Goal: Information Seeking & Learning: Understand process/instructions

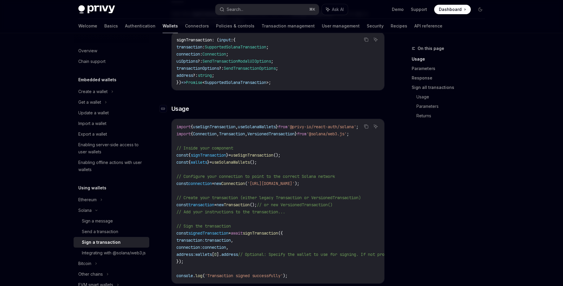
click at [226, 106] on h3 "​ Usage" at bounding box center [277, 109] width 213 height 8
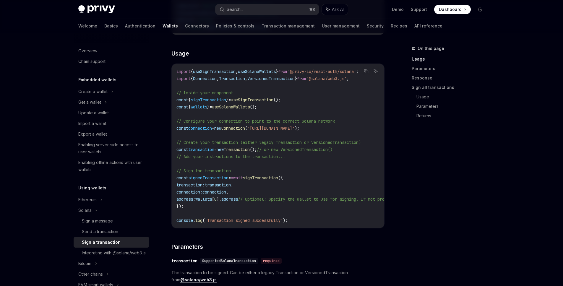
scroll to position [162, 0]
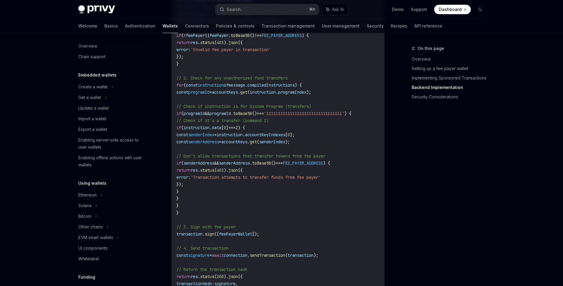
scroll to position [1312, 0]
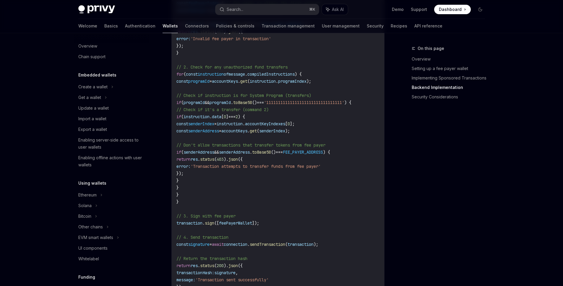
click at [285, 133] on span "senderIndex" at bounding box center [272, 130] width 26 height 5
click at [458, 139] on div "On this page Overview Setting up a fee payer wallet Implementing Sponsored Tran…" at bounding box center [445, 165] width 90 height 241
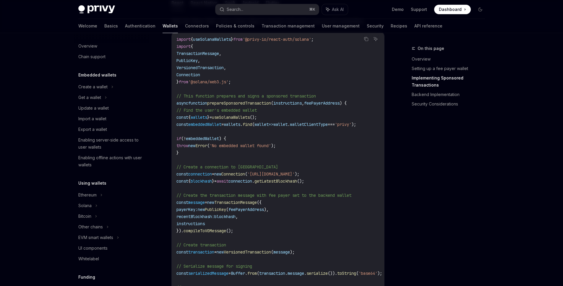
scroll to position [504, 0]
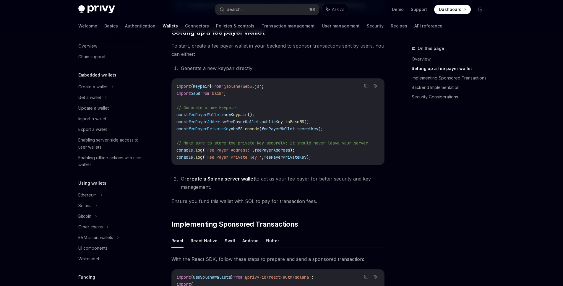
click at [333, 92] on code "import { Keypair } from '@solana/web3.js' ; import bs58 from 'bs58' ; // Genera…" at bounding box center [279, 122] width 206 height 78
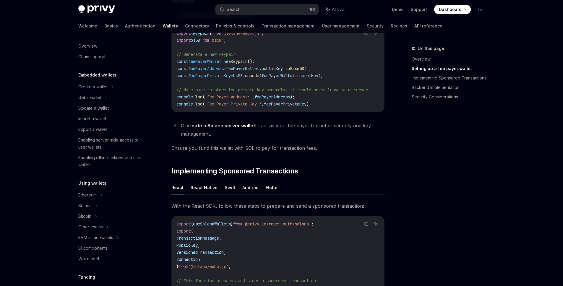
scroll to position [338, 0]
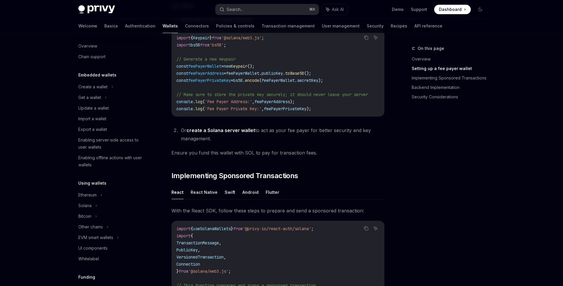
scroll to position [314, 0]
click at [316, 99] on code "import { Keypair } from '@solana/web3.js' ; import bs58 from 'bs58' ; // Genera…" at bounding box center [279, 74] width 206 height 78
click at [322, 91] on code "import { Keypair } from '@solana/web3.js' ; import bs58 from 'bs58' ; // Genera…" at bounding box center [279, 74] width 206 height 78
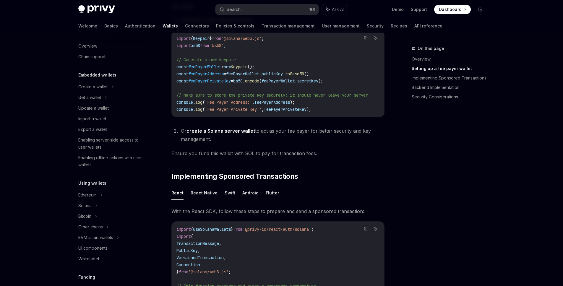
scroll to position [0, 7]
click at [320, 91] on code "import { Keypair } from '@solana/web3.js' ; import bs58 from 'bs58' ; // Genera…" at bounding box center [279, 74] width 206 height 78
click at [299, 88] on code "import { Keypair } from '@solana/web3.js' ; import bs58 from 'bs58' ; // Genera…" at bounding box center [279, 74] width 206 height 78
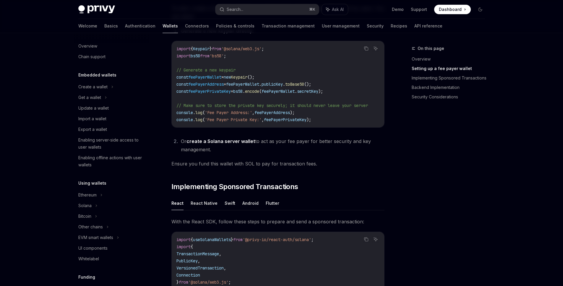
scroll to position [305, 0]
click at [295, 88] on span "feePayerWallet" at bounding box center [278, 90] width 33 height 5
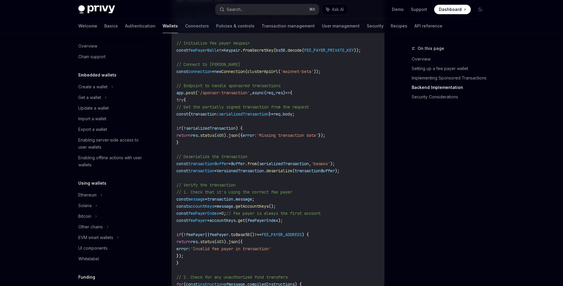
scroll to position [1123, 0]
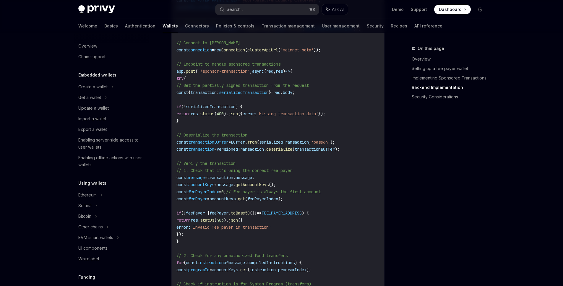
click at [257, 95] on span "serializedTransaction" at bounding box center [244, 92] width 50 height 5
click at [255, 95] on span "serializedTransaction" at bounding box center [244, 92] width 50 height 5
copy span "serializedTransaction"
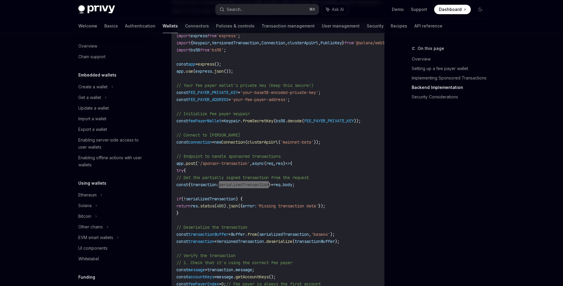
scroll to position [1002, 0]
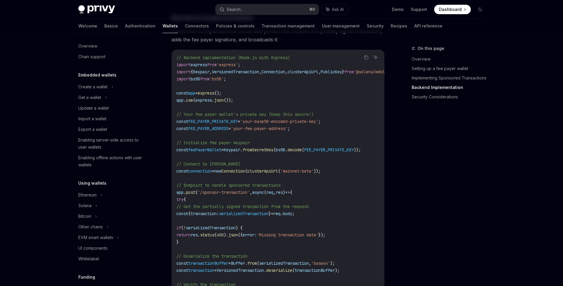
click at [240, 153] on span "Keypair" at bounding box center [232, 149] width 17 height 5
click at [234, 153] on span "Keypair" at bounding box center [232, 149] width 17 height 5
click at [231, 153] on span "Keypair" at bounding box center [232, 149] width 17 height 5
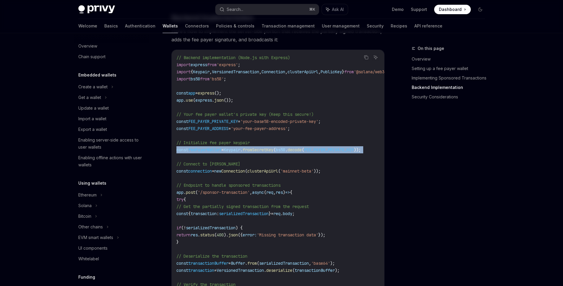
click at [231, 153] on span "Keypair" at bounding box center [232, 149] width 17 height 5
copy code "const feePayerWallet = Keypair . fromSecretKey ( bs58 . decode ( FEE_PAYER_PRIV…"
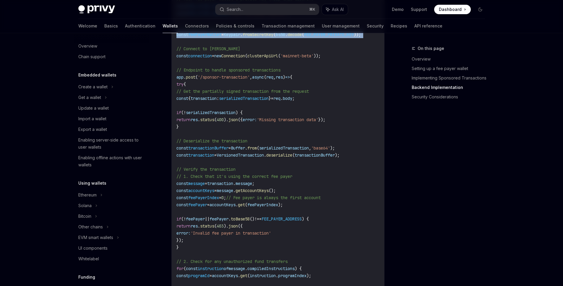
scroll to position [1157, 0]
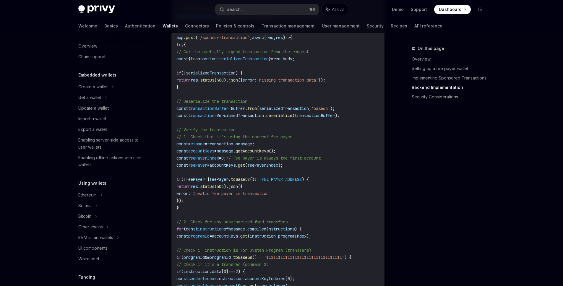
click at [285, 161] on span "// Fee payer is always the first account" at bounding box center [273, 157] width 95 height 5
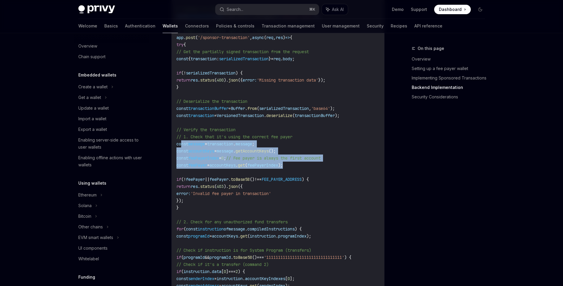
drag, startPoint x: 318, startPoint y: 167, endPoint x: 180, endPoint y: 148, distance: 139.3
click at [180, 148] on code "// Backend implementation (Node.js with Express) import express from 'express' …" at bounding box center [293, 218] width 234 height 638
copy code "const message = transaction . message ; const accountKeys = message . getAccoun…"
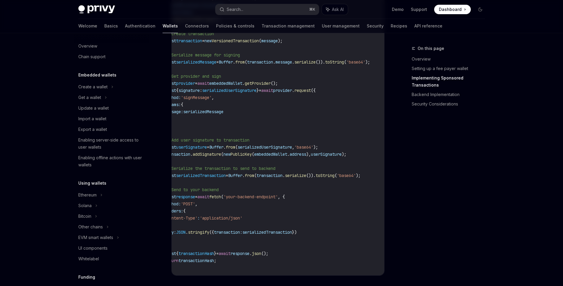
scroll to position [0, 0]
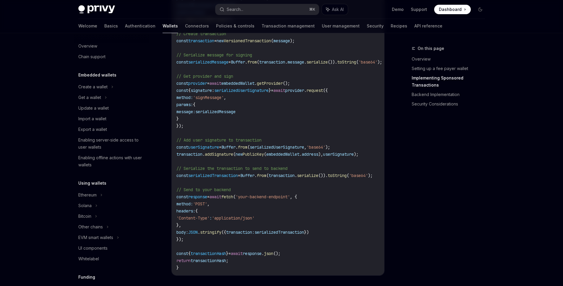
drag, startPoint x: 255, startPoint y: 178, endPoint x: 258, endPoint y: 178, distance: 3.6
click at [255, 178] on span "Buffer" at bounding box center [247, 175] width 14 height 5
click at [219, 176] on span "serializedTransaction" at bounding box center [213, 175] width 50 height 5
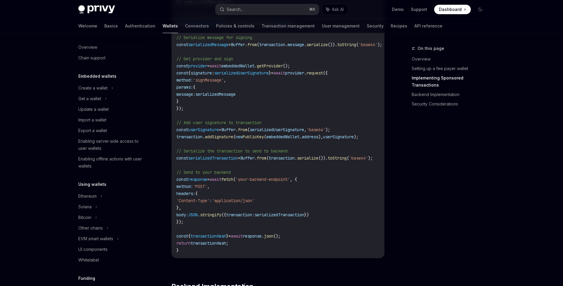
scroll to position [766, 0]
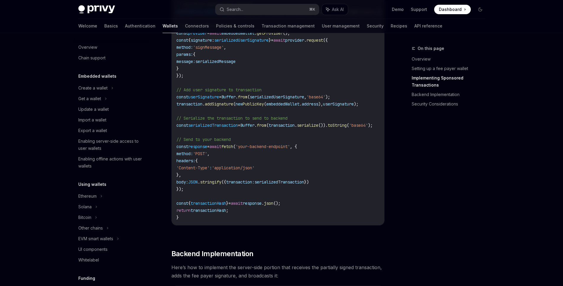
click at [296, 184] on span "serializedTransaction" at bounding box center [280, 181] width 50 height 5
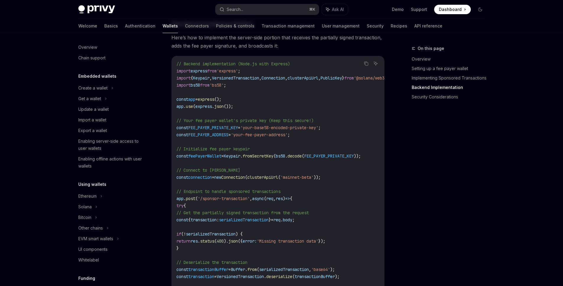
scroll to position [1091, 0]
